Goal: Navigation & Orientation: Understand site structure

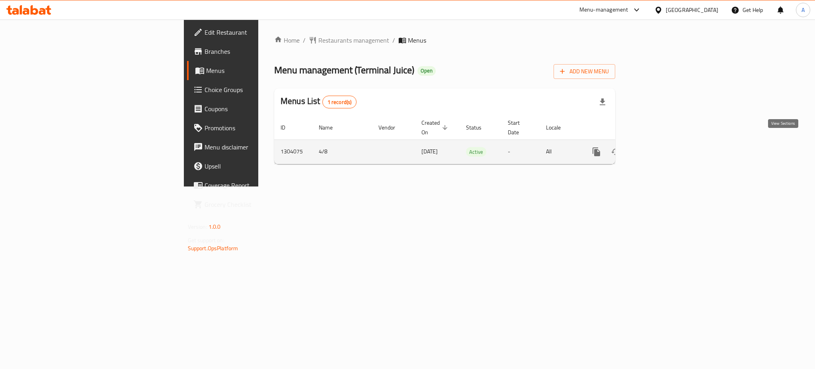
click at [663, 142] on link "enhanced table" at bounding box center [653, 151] width 19 height 19
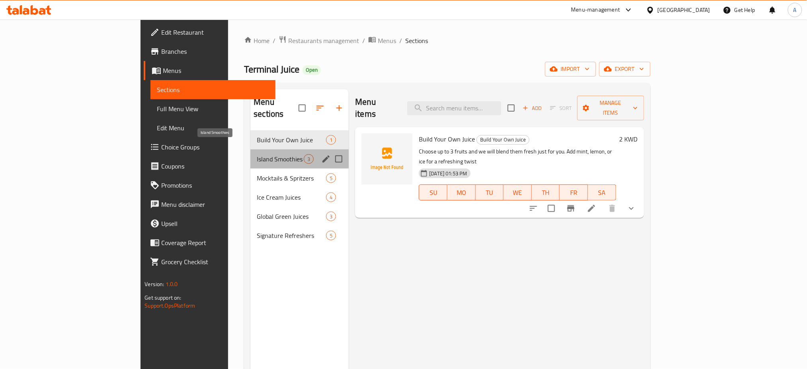
click at [257, 154] on span "Island Smoothies" at bounding box center [280, 159] width 47 height 10
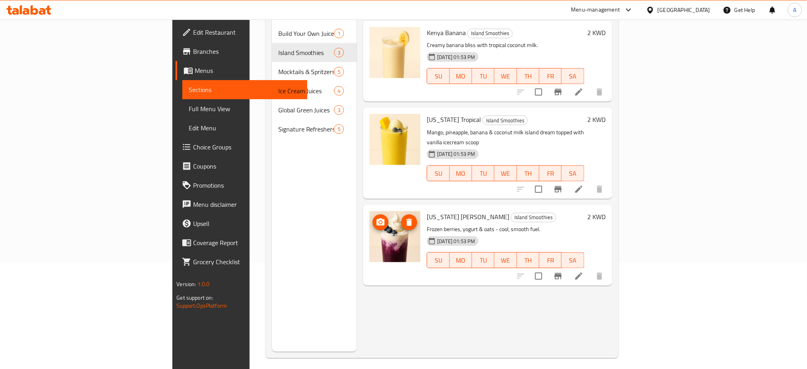
scroll to position [111, 0]
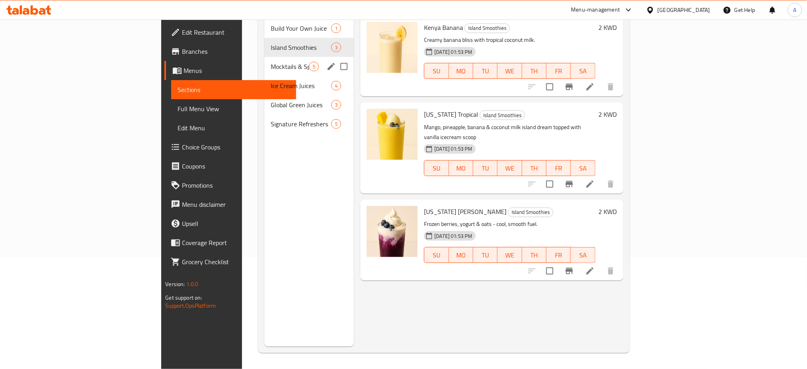
click at [264, 60] on div "Mocktails & Spritzers 5" at bounding box center [309, 66] width 90 height 19
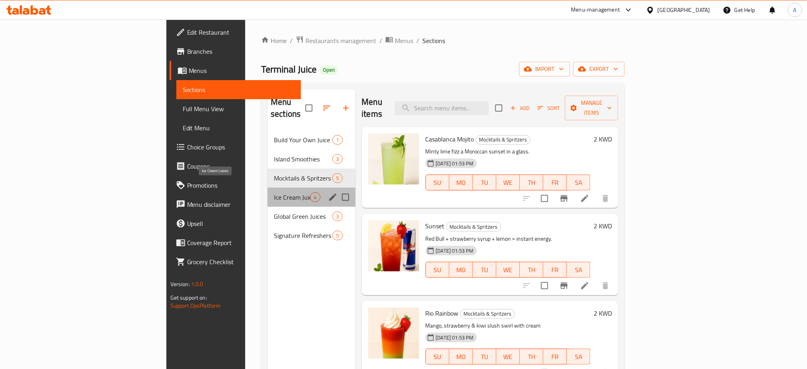
click at [274, 192] on span "Ice Cream Juices" at bounding box center [292, 197] width 36 height 10
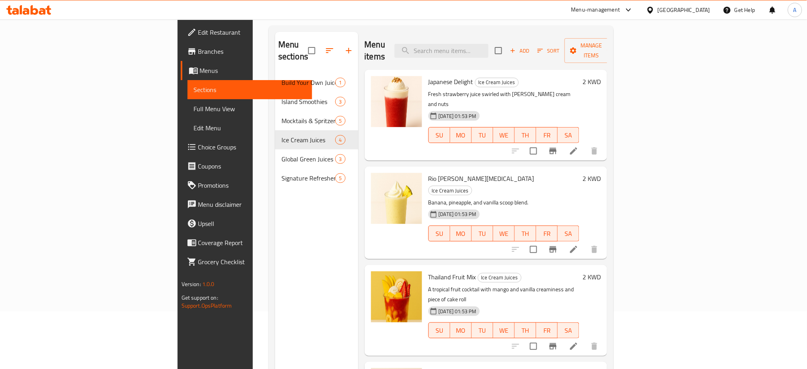
scroll to position [5, 0]
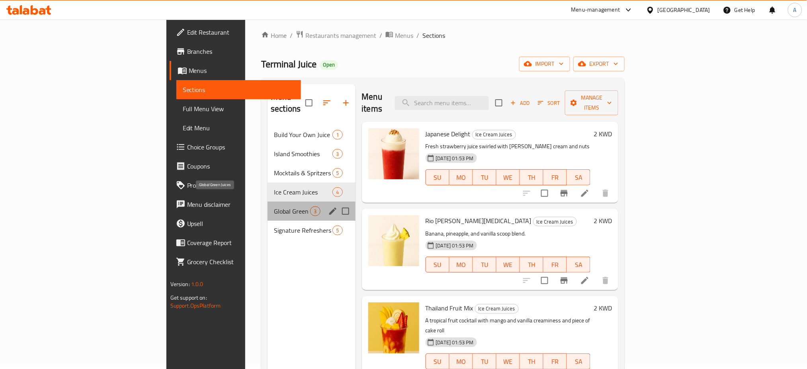
click at [274, 206] on span "Global Green Juices" at bounding box center [292, 211] width 36 height 10
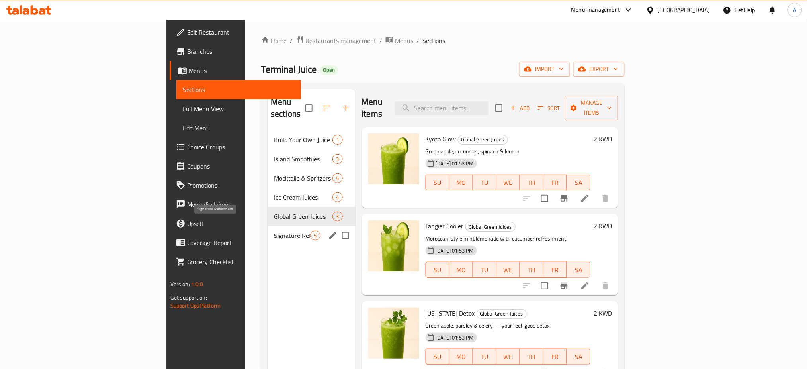
click at [274, 230] on span "Signature Refreshers" at bounding box center [292, 235] width 36 height 10
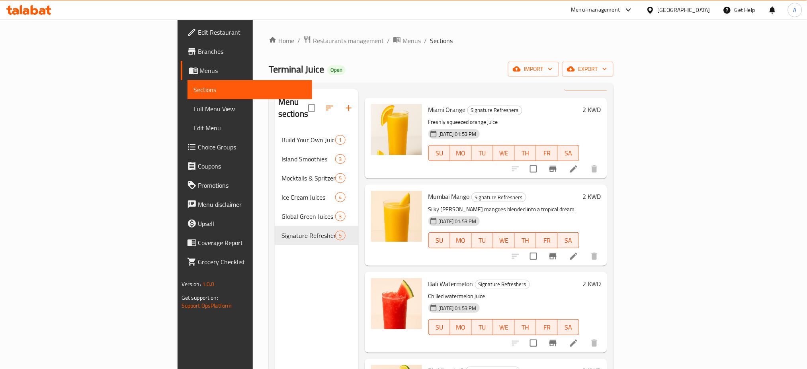
scroll to position [86, 0]
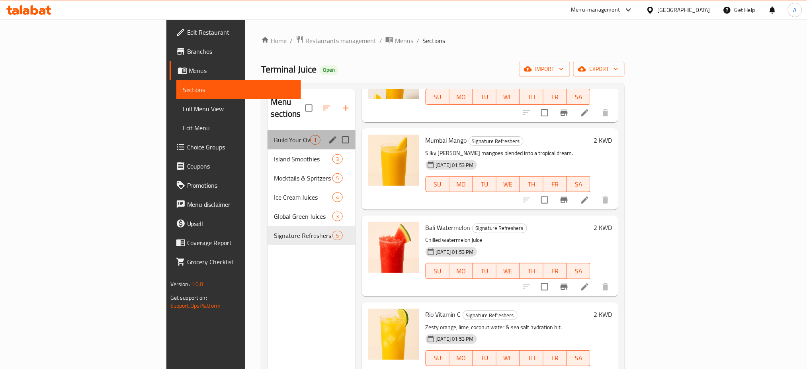
click at [267, 130] on div "Build Your Own Juice 1" at bounding box center [311, 139] width 88 height 19
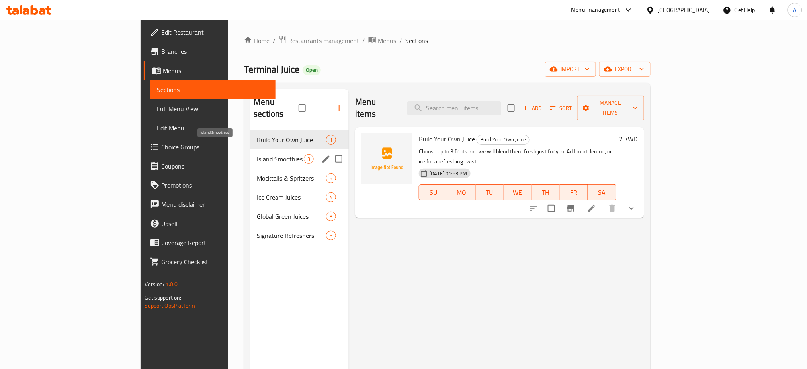
click at [257, 154] on span "Island Smoothies" at bounding box center [280, 159] width 47 height 10
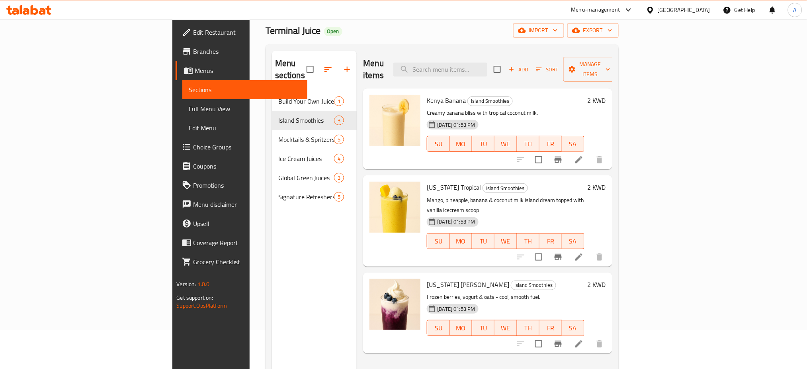
scroll to position [53, 0]
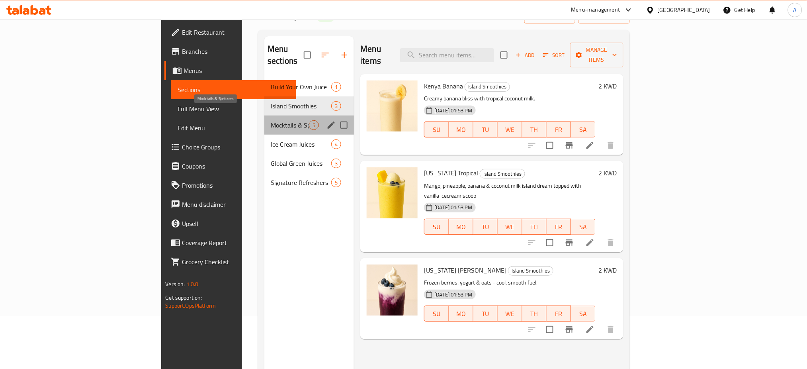
click at [271, 120] on span "Mocktails & Spritzers" at bounding box center [290, 125] width 38 height 10
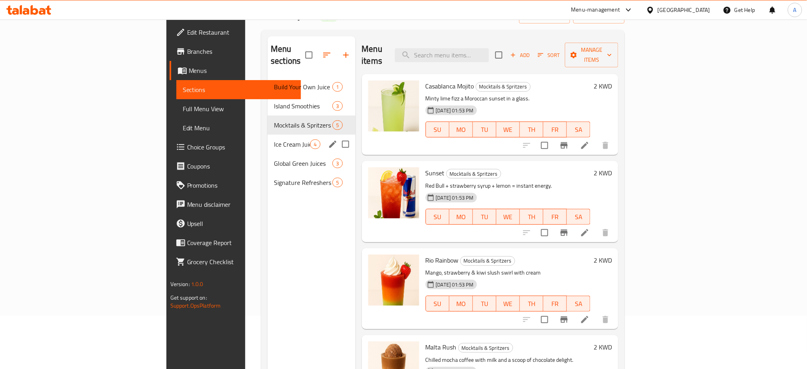
click at [267, 139] on div "Ice Cream Juices 4" at bounding box center [311, 144] width 88 height 19
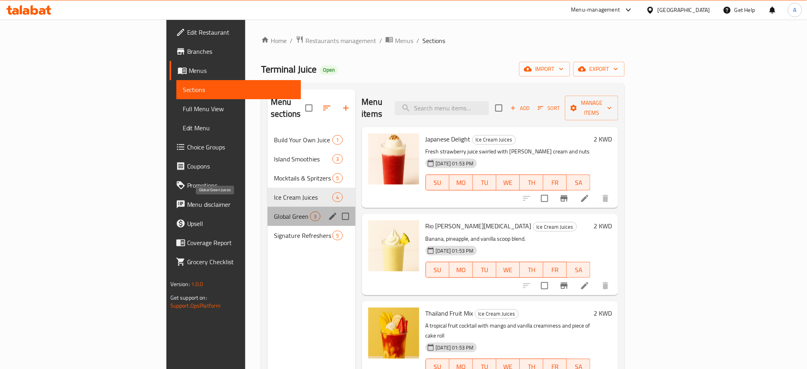
click at [274, 211] on span "Global Green Juices" at bounding box center [292, 216] width 36 height 10
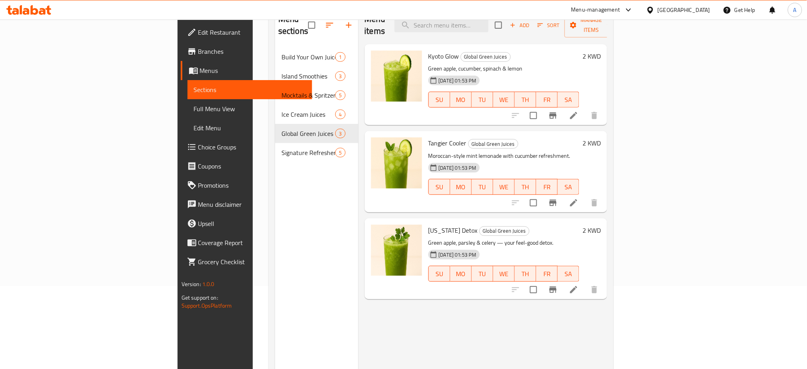
scroll to position [59, 0]
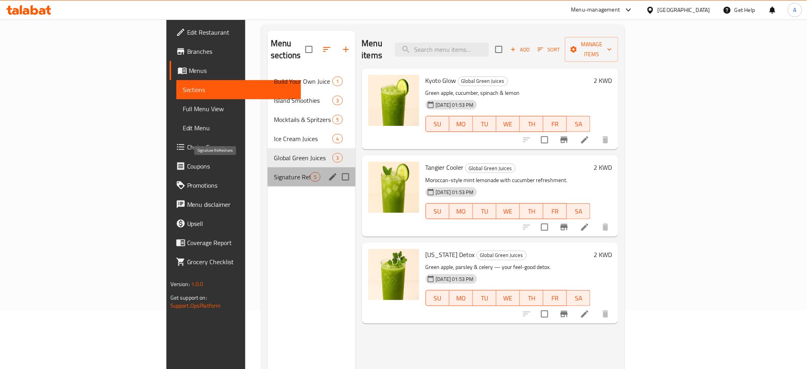
click at [274, 172] on span "Signature Refreshers" at bounding box center [292, 177] width 36 height 10
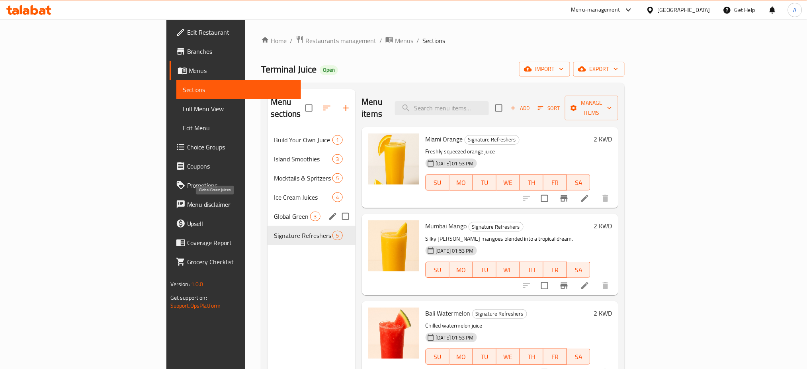
click at [274, 211] on span "Global Green Juices" at bounding box center [292, 216] width 36 height 10
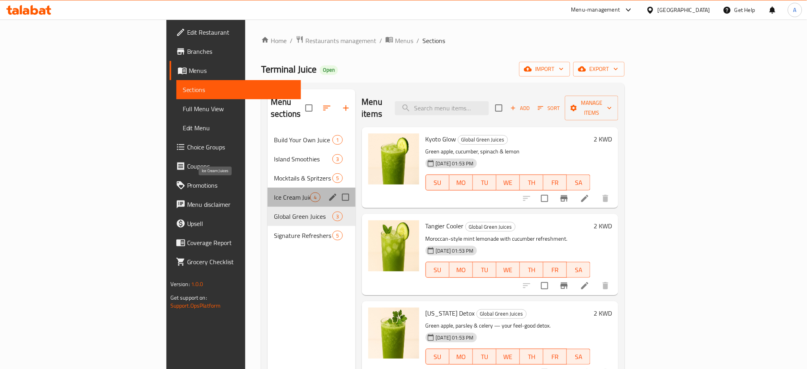
click at [274, 192] on span "Ice Cream Juices" at bounding box center [292, 197] width 36 height 10
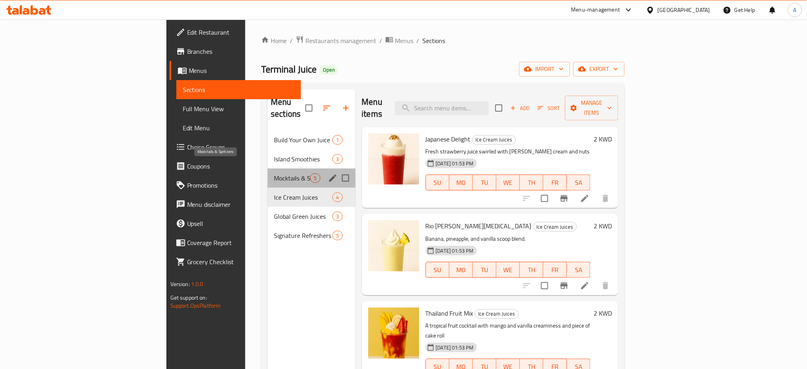
click at [274, 173] on span "Mocktails & Spritzers" at bounding box center [292, 178] width 36 height 10
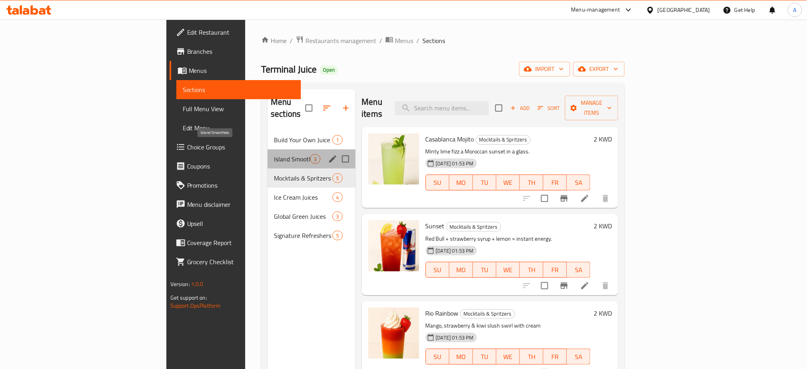
click at [274, 154] on span "Island Smoothies" at bounding box center [292, 159] width 36 height 10
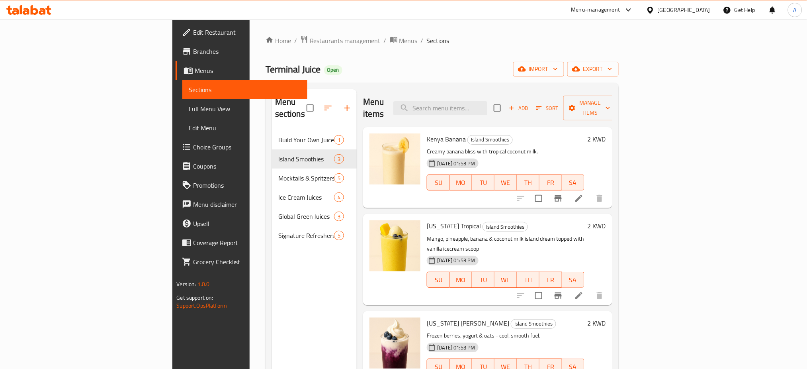
scroll to position [53, 0]
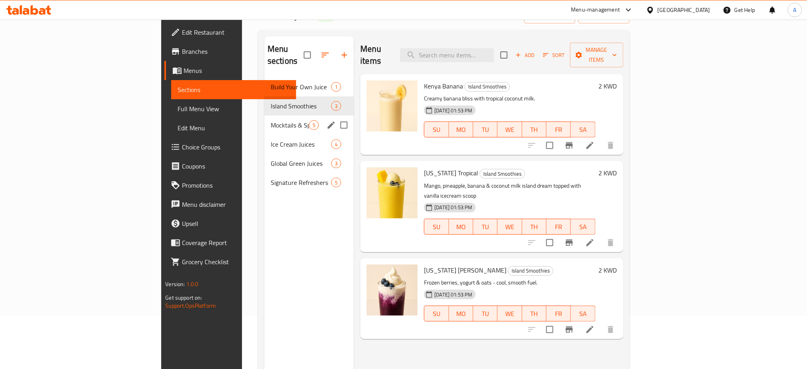
click at [264, 119] on div "Mocktails & Spritzers 5" at bounding box center [309, 124] width 90 height 19
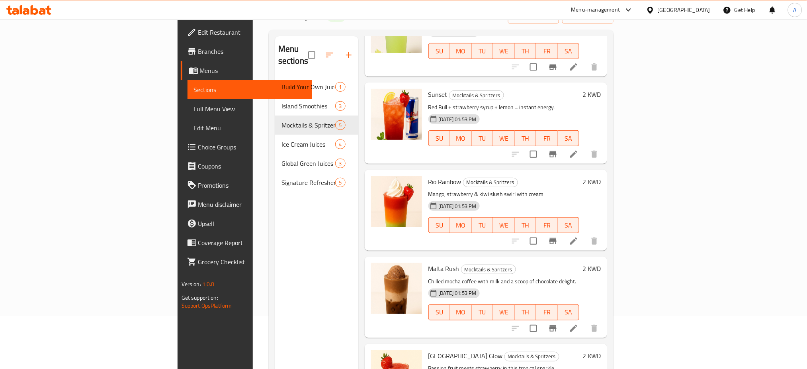
scroll to position [86, 0]
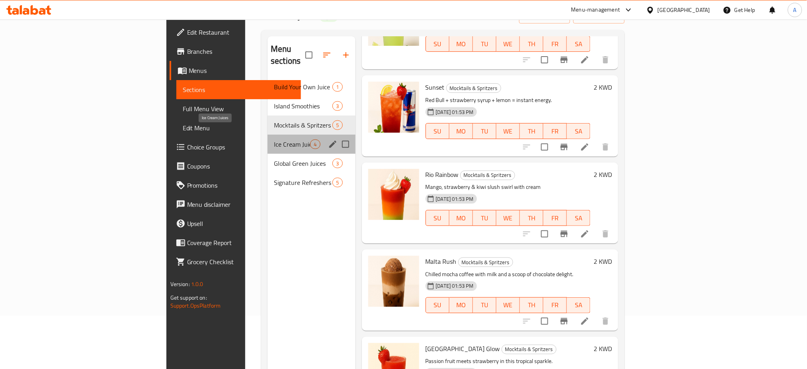
click at [274, 139] on span "Ice Cream Juices" at bounding box center [292, 144] width 36 height 10
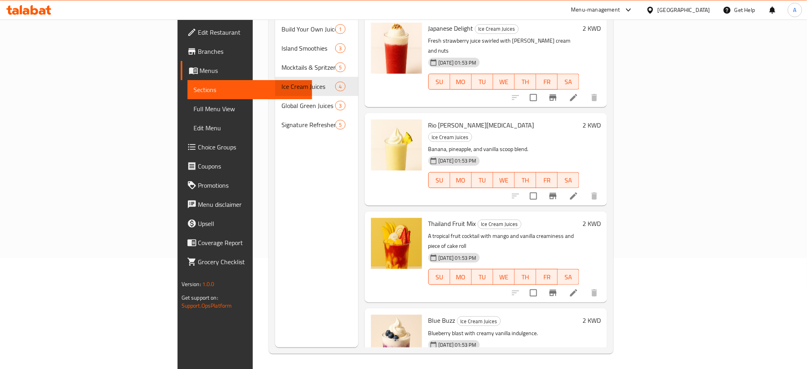
scroll to position [111, 0]
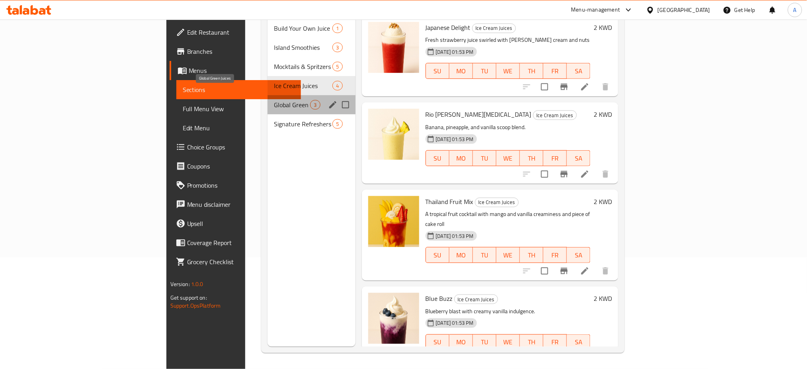
click at [274, 100] on span "Global Green Juices" at bounding box center [292, 105] width 36 height 10
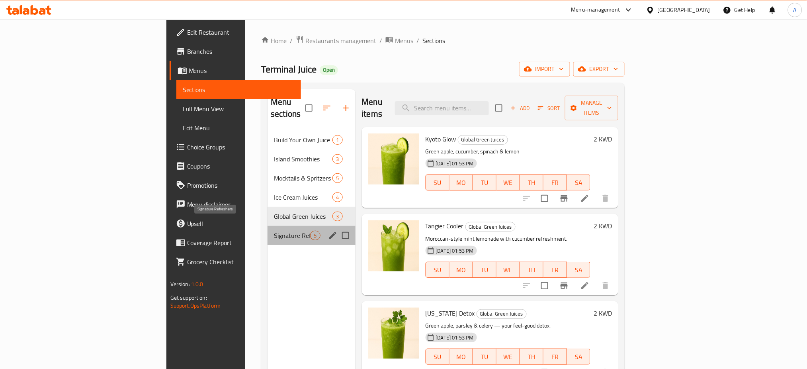
click at [274, 230] on span "Signature Refreshers" at bounding box center [292, 235] width 36 height 10
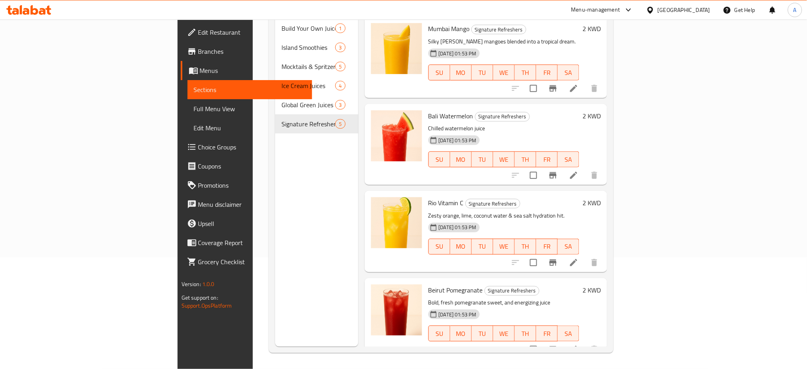
scroll to position [5, 0]
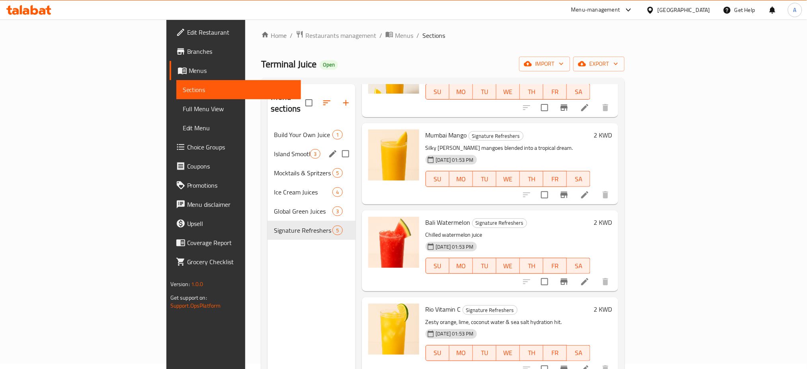
click at [267, 144] on div "Island Smoothies 3" at bounding box center [311, 153] width 88 height 19
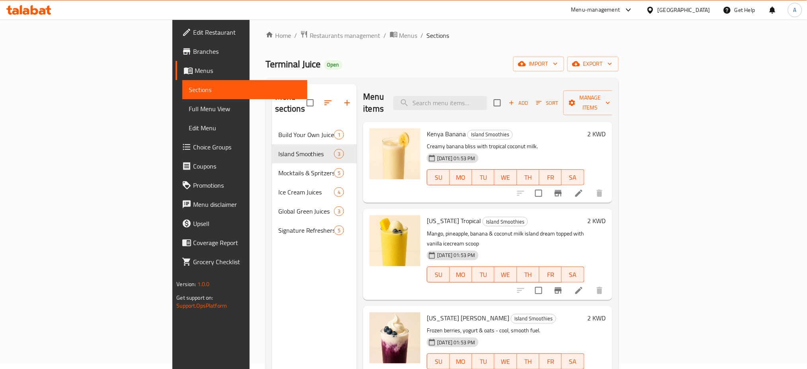
click at [193, 51] on span "Branches" at bounding box center [247, 52] width 108 height 10
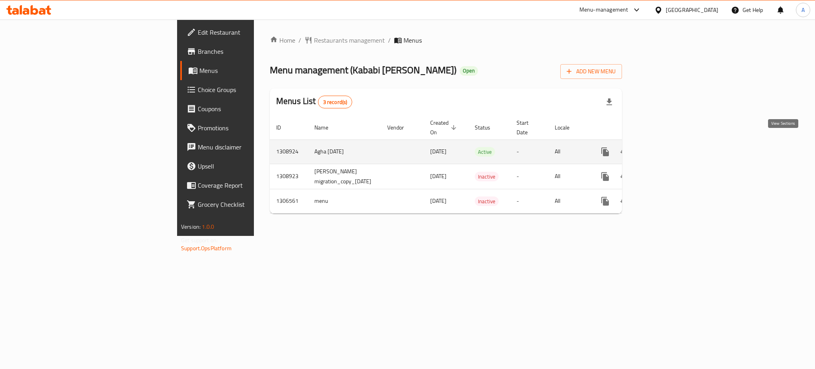
click at [667, 147] on icon "enhanced table" at bounding box center [663, 152] width 10 height 10
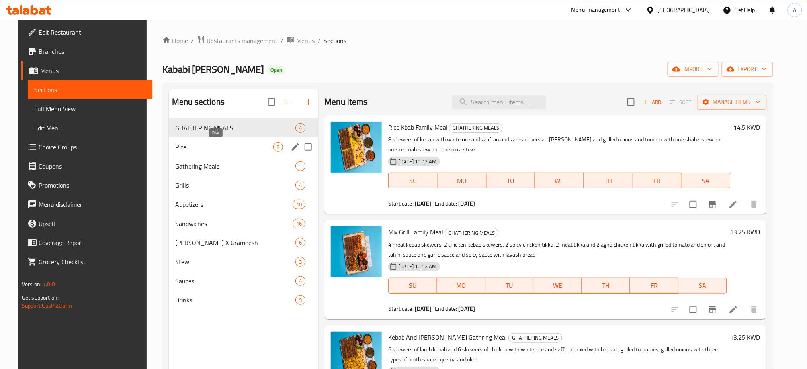
click at [193, 145] on span "Rice" at bounding box center [224, 147] width 98 height 10
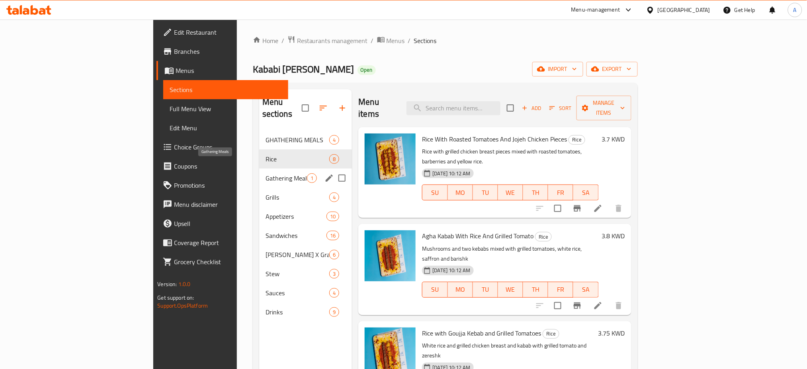
click at [265, 173] on span "Gathering Meals" at bounding box center [286, 178] width 42 height 10
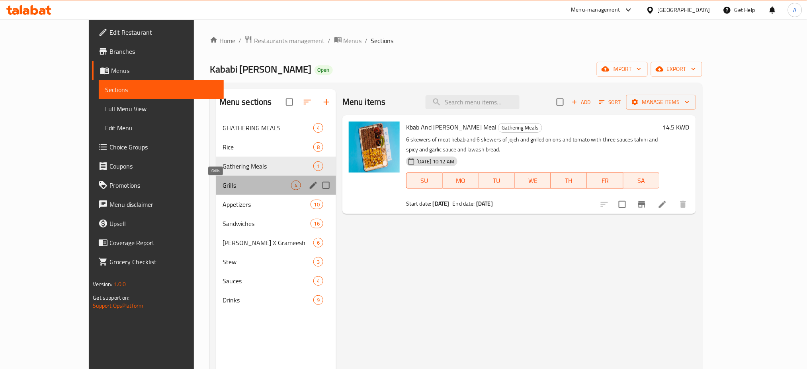
click at [222, 187] on span "Grills" at bounding box center [256, 185] width 68 height 10
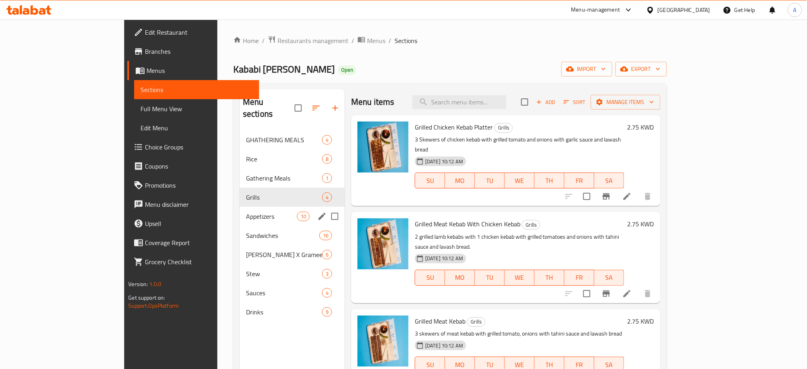
click at [240, 210] on div "Appetizers 10" at bounding box center [292, 216] width 105 height 19
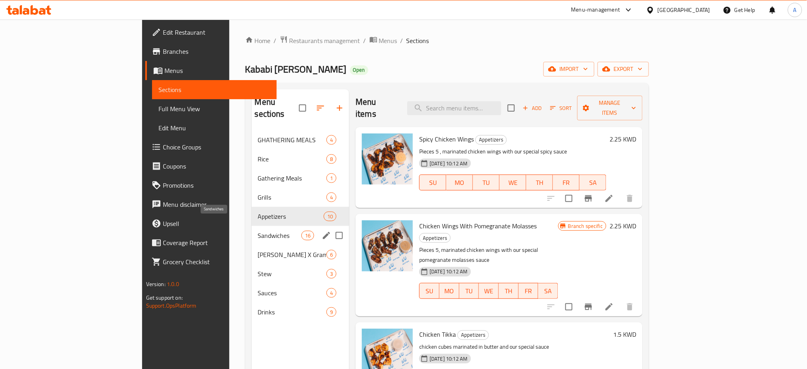
click at [258, 230] on span "Sandwiches" at bounding box center [279, 235] width 43 height 10
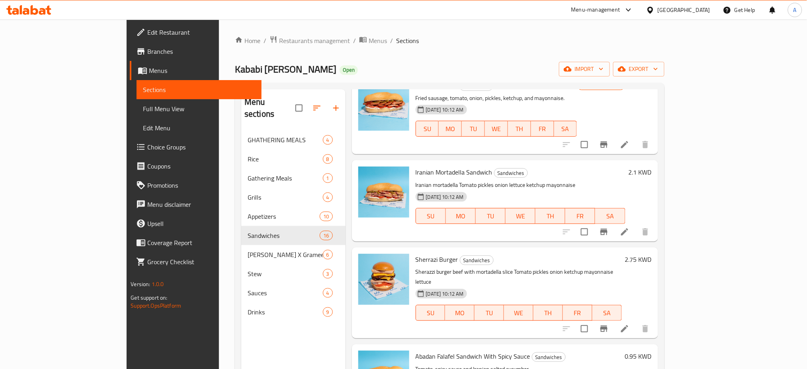
scroll to position [1042, 0]
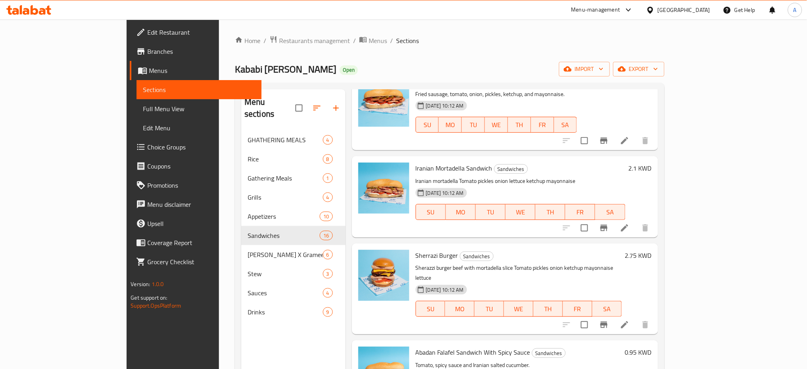
click at [147, 54] on span "Branches" at bounding box center [201, 52] width 108 height 10
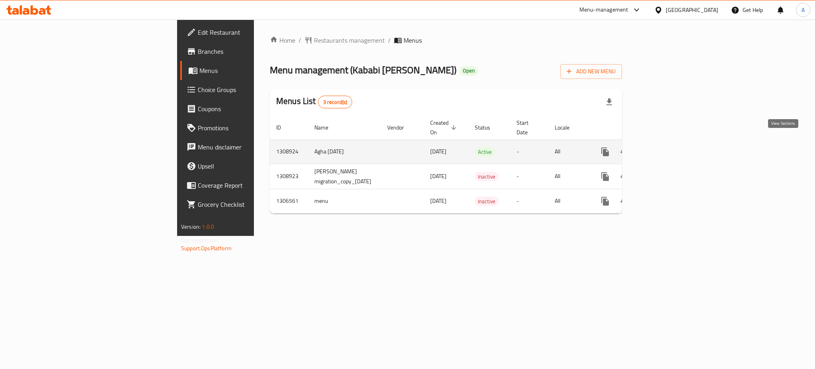
click at [667, 147] on icon "enhanced table" at bounding box center [663, 152] width 10 height 10
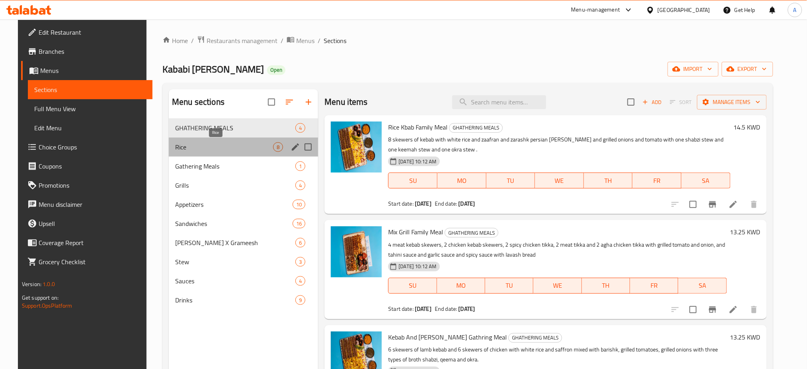
click at [205, 146] on span "Rice" at bounding box center [224, 147] width 98 height 10
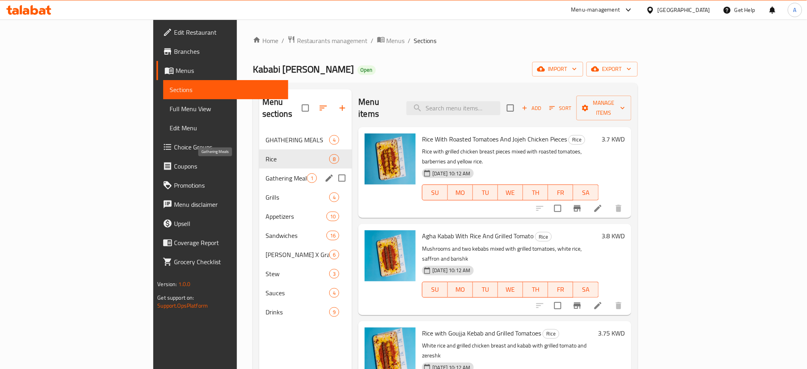
click at [265, 173] on span "Gathering Meals" at bounding box center [286, 178] width 42 height 10
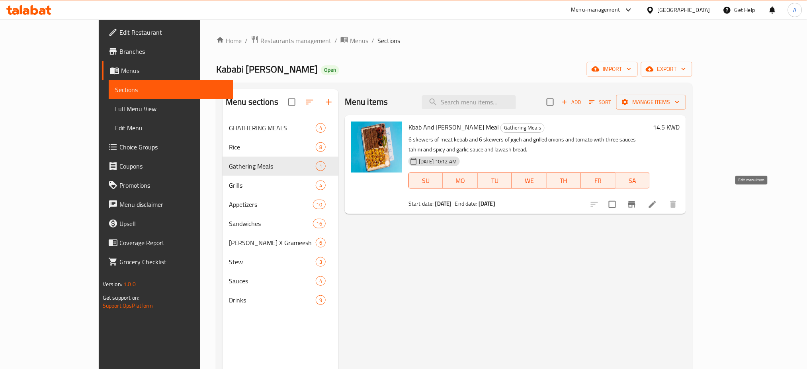
click at [656, 201] on icon at bounding box center [652, 204] width 7 height 7
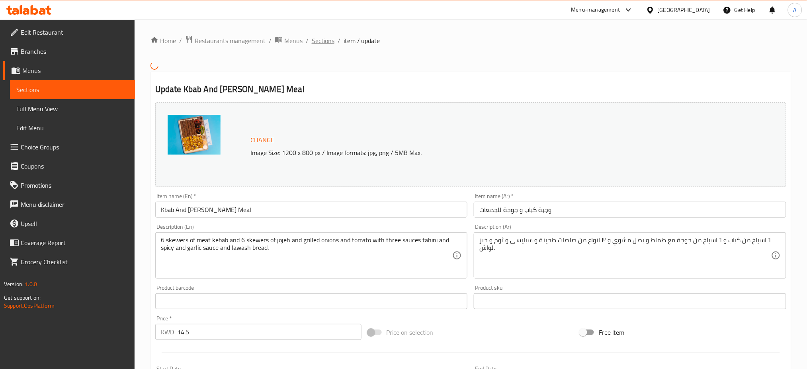
click at [321, 41] on span "Sections" at bounding box center [323, 41] width 23 height 10
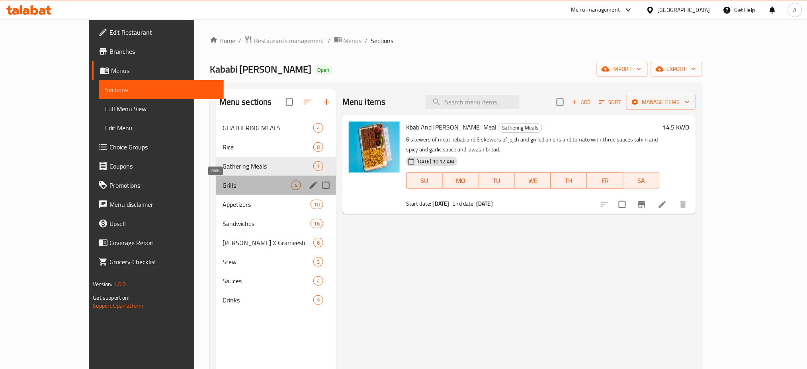
click at [237, 188] on span "Grills" at bounding box center [256, 185] width 68 height 10
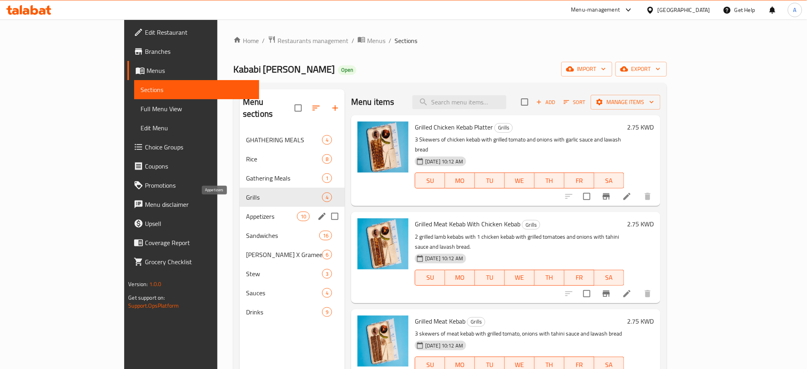
click at [240, 207] on div "Appetizers 10" at bounding box center [292, 216] width 105 height 19
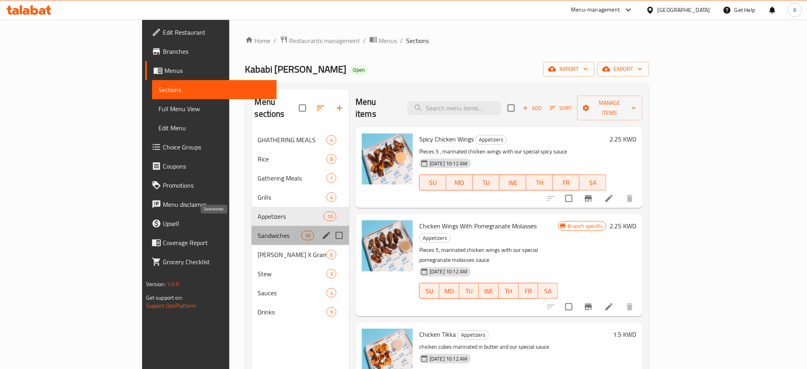
click at [258, 230] on span "Sandwiches" at bounding box center [279, 235] width 43 height 10
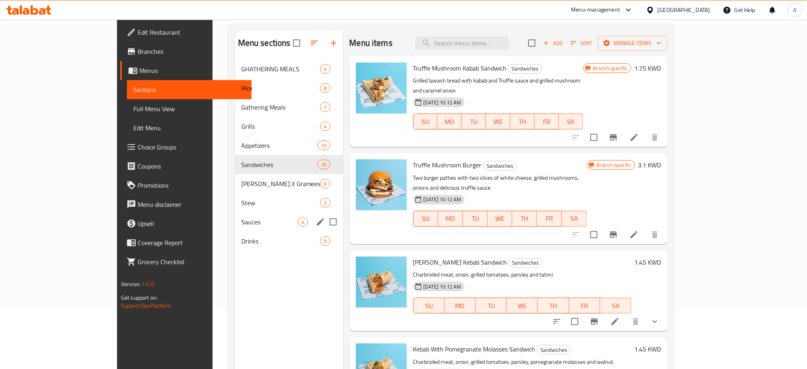
scroll to position [106, 0]
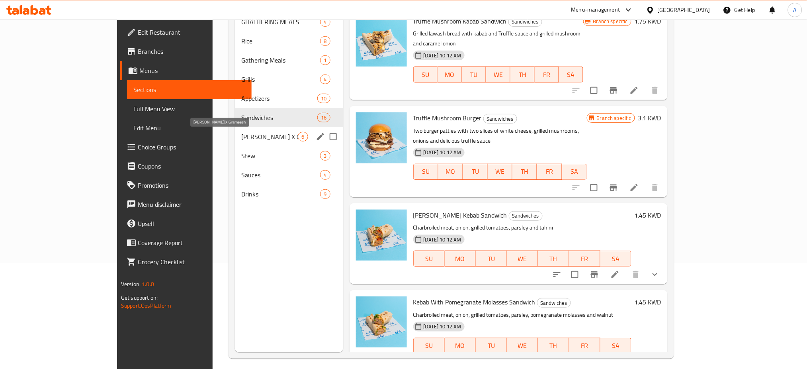
click at [246, 139] on span "[PERSON_NAME] X Grameesh" at bounding box center [269, 137] width 57 height 10
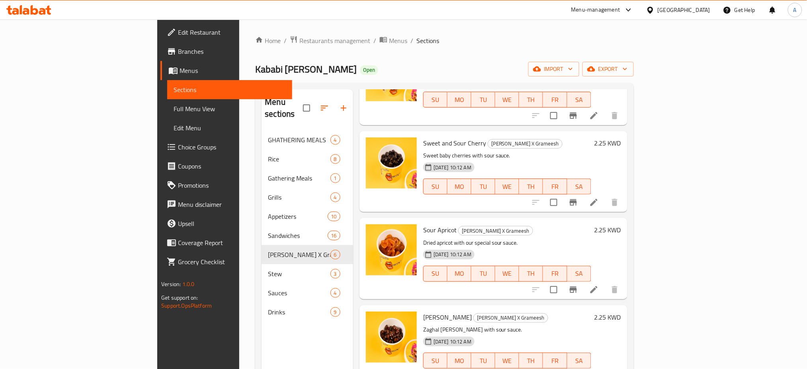
scroll to position [173, 0]
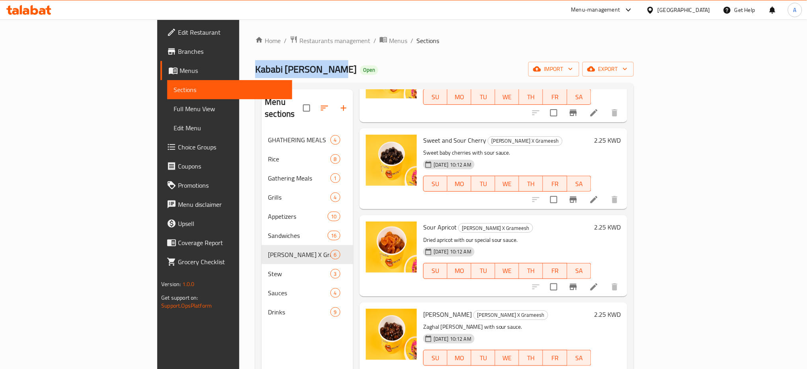
drag, startPoint x: 232, startPoint y: 68, endPoint x: 148, endPoint y: 62, distance: 85.0
click at [239, 62] on div "Home / Restaurants management / Menus / Sections Kababi [PERSON_NAME] Open impo…" at bounding box center [444, 250] width 410 height 460
copy span "Kababi [PERSON_NAME]"
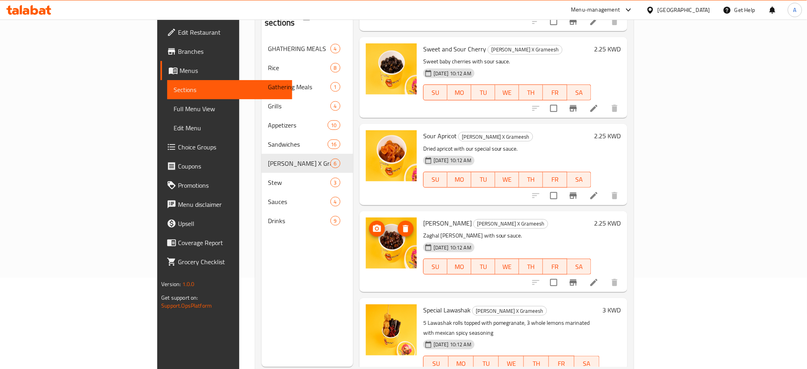
scroll to position [111, 0]
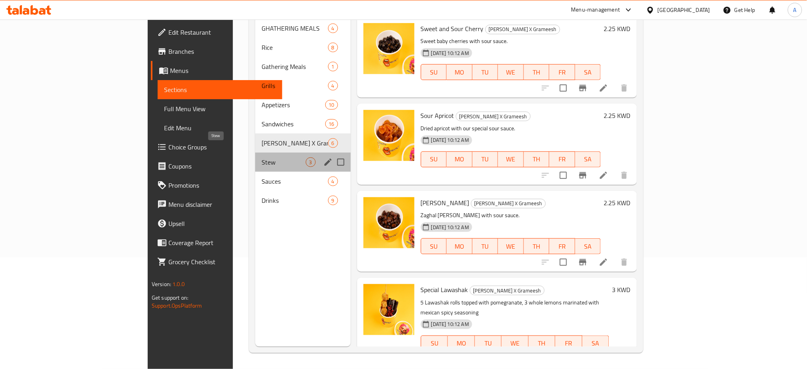
click at [261, 157] on span "Stew" at bounding box center [283, 162] width 44 height 10
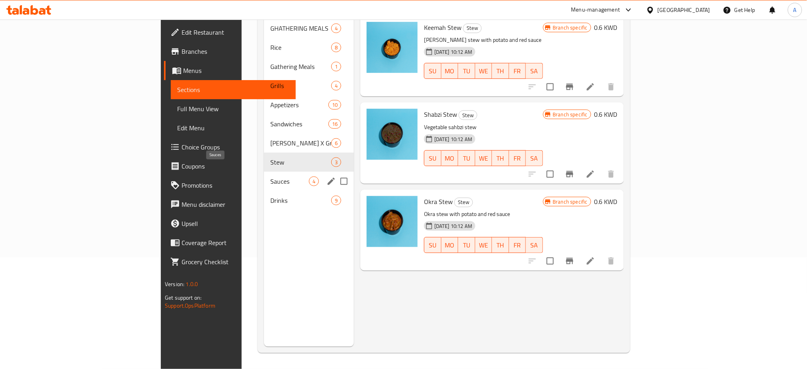
click at [270, 176] on span "Sauces" at bounding box center [289, 181] width 39 height 10
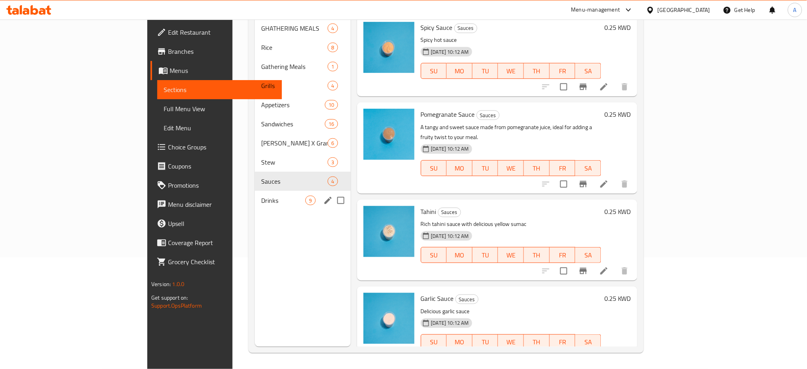
click at [255, 194] on div "Drinks 9" at bounding box center [303, 200] width 96 height 19
